Goal: Task Accomplishment & Management: Use online tool/utility

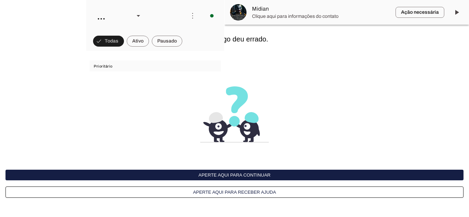
scroll to position [251, 0]
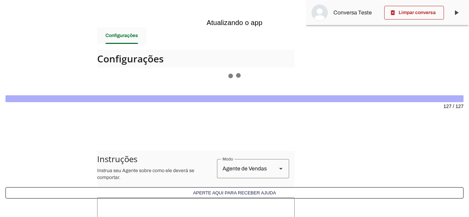
scroll to position [152, 0]
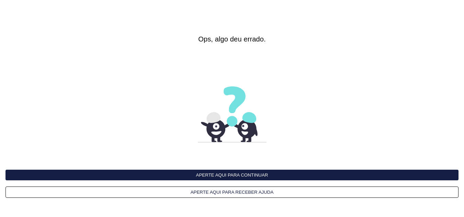
click at [234, 192] on button "Aperte aqui para receber ajuda" at bounding box center [231, 192] width 453 height 11
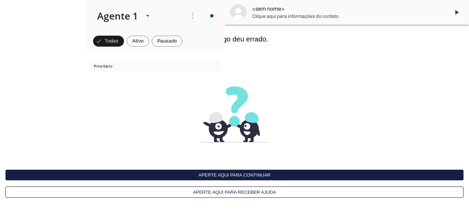
click at [0, 0] on button "Aperte aqui para continuar" at bounding box center [0, 0] width 0 height 0
click at [211, 175] on button "Aperte aqui para continuar" at bounding box center [234, 175] width 458 height 11
